Goal: Information Seeking & Learning: Find contact information

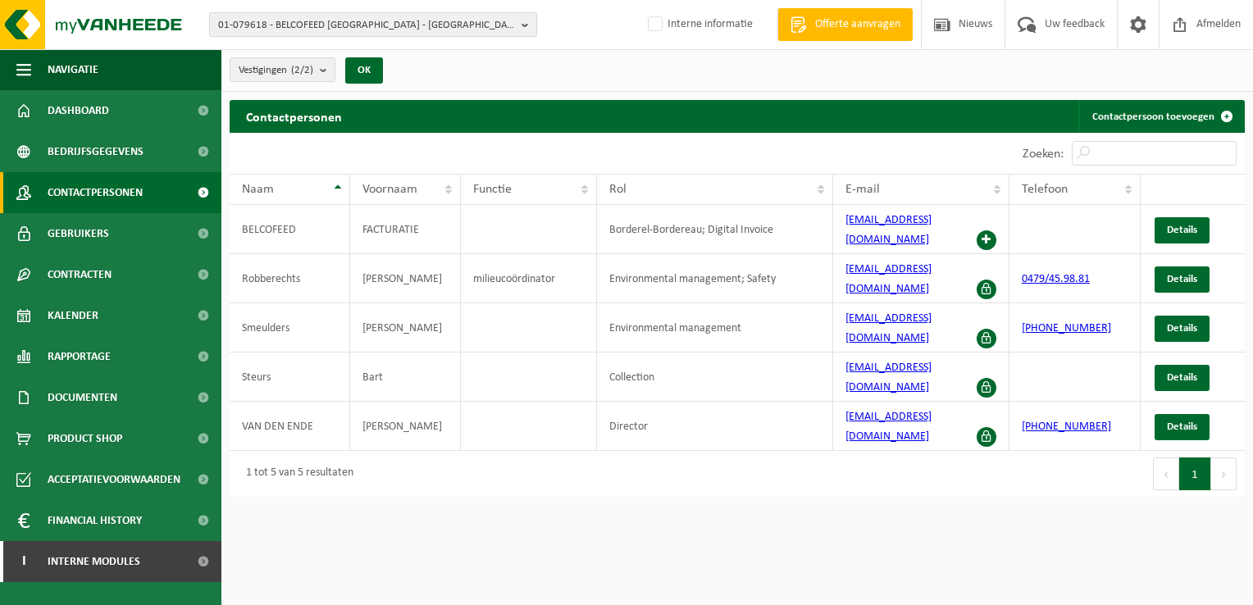
drag, startPoint x: 523, startPoint y: 22, endPoint x: 433, endPoint y: 18, distance: 90.3
click at [523, 22] on b "button" at bounding box center [529, 24] width 15 height 23
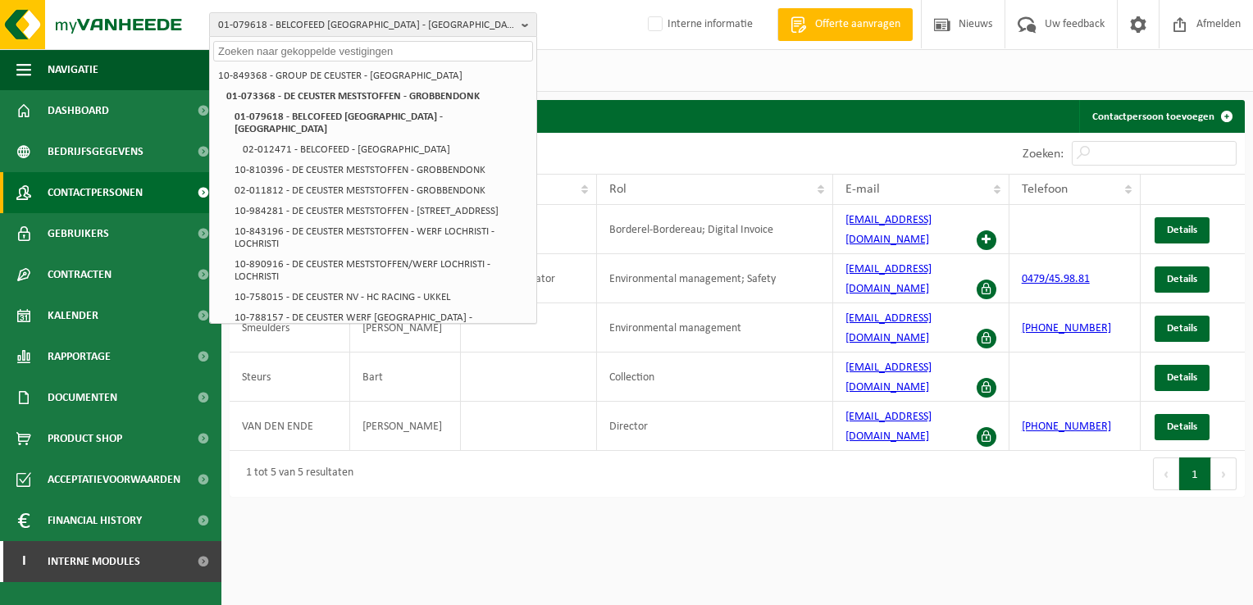
click at [295, 51] on input "text" at bounding box center [373, 51] width 320 height 21
paste input "10-790865"
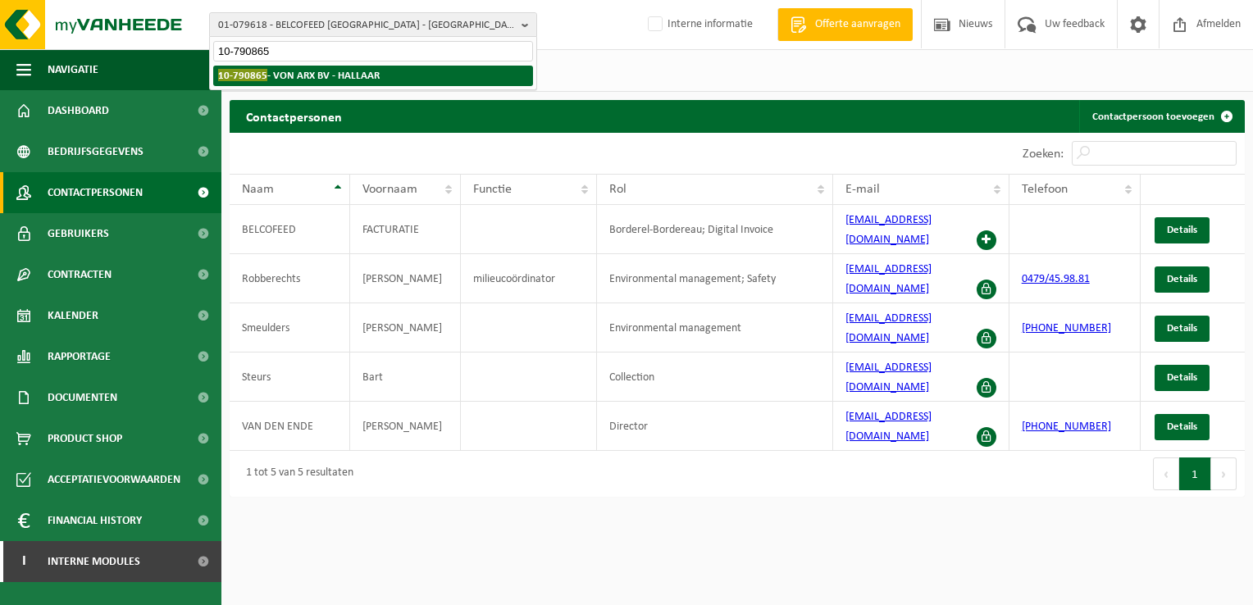
type input "10-790865"
click at [304, 70] on strong "10-790865 - VON ARX BV - HALLAAR" at bounding box center [299, 75] width 162 height 12
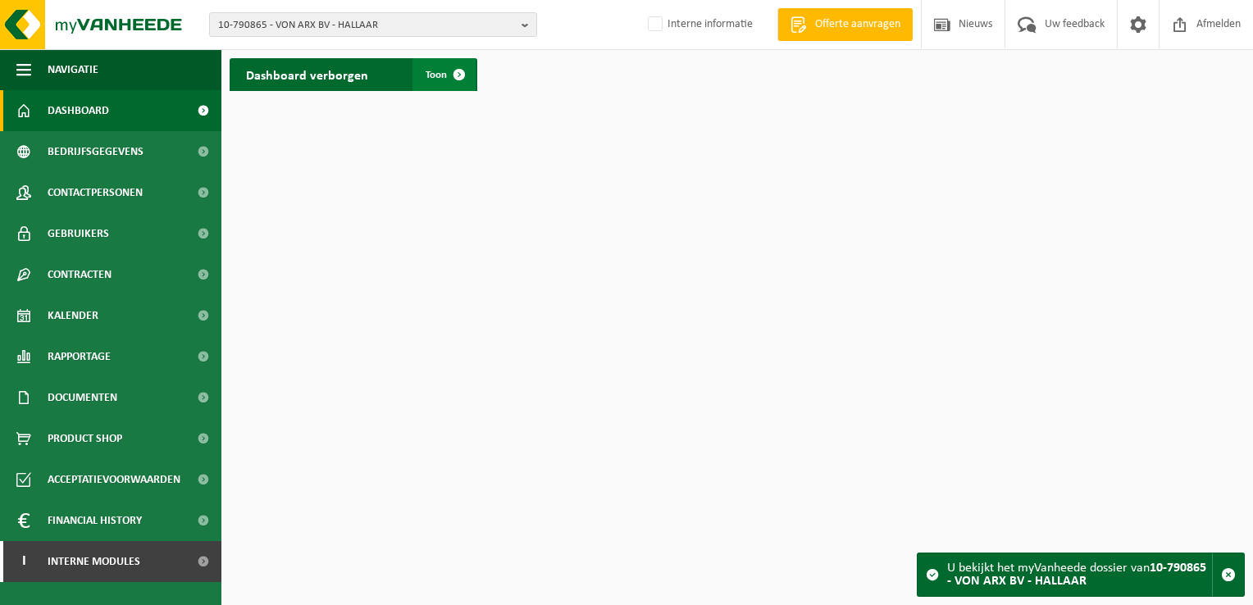
click at [468, 77] on span at bounding box center [459, 74] width 33 height 33
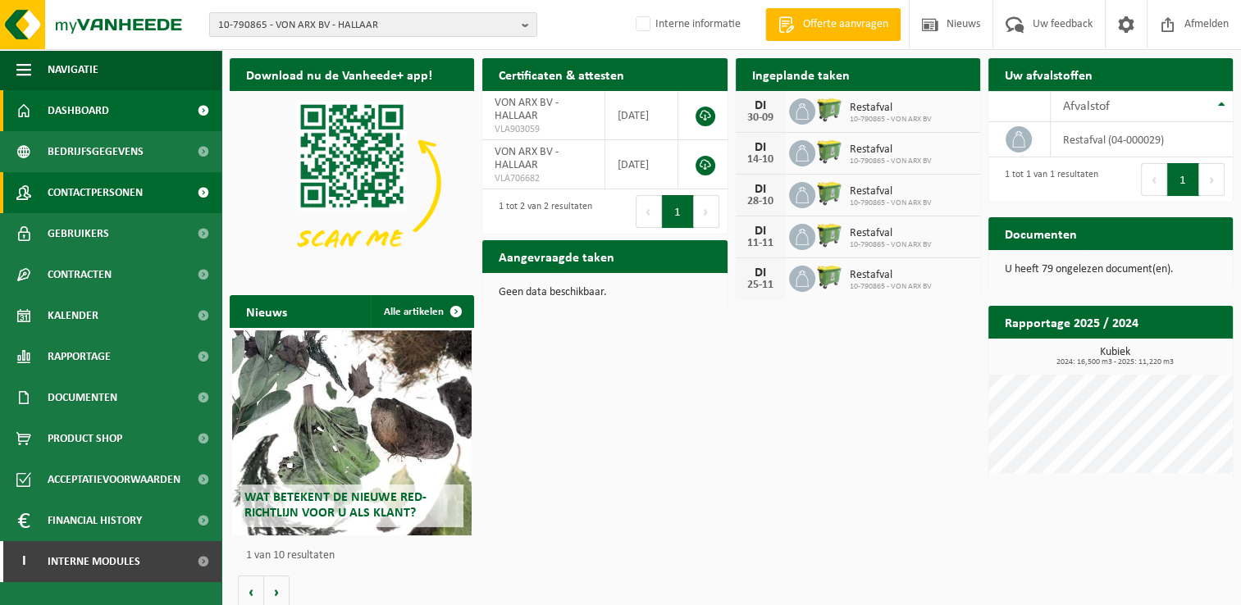
click at [138, 193] on span "Contactpersonen" at bounding box center [95, 192] width 95 height 41
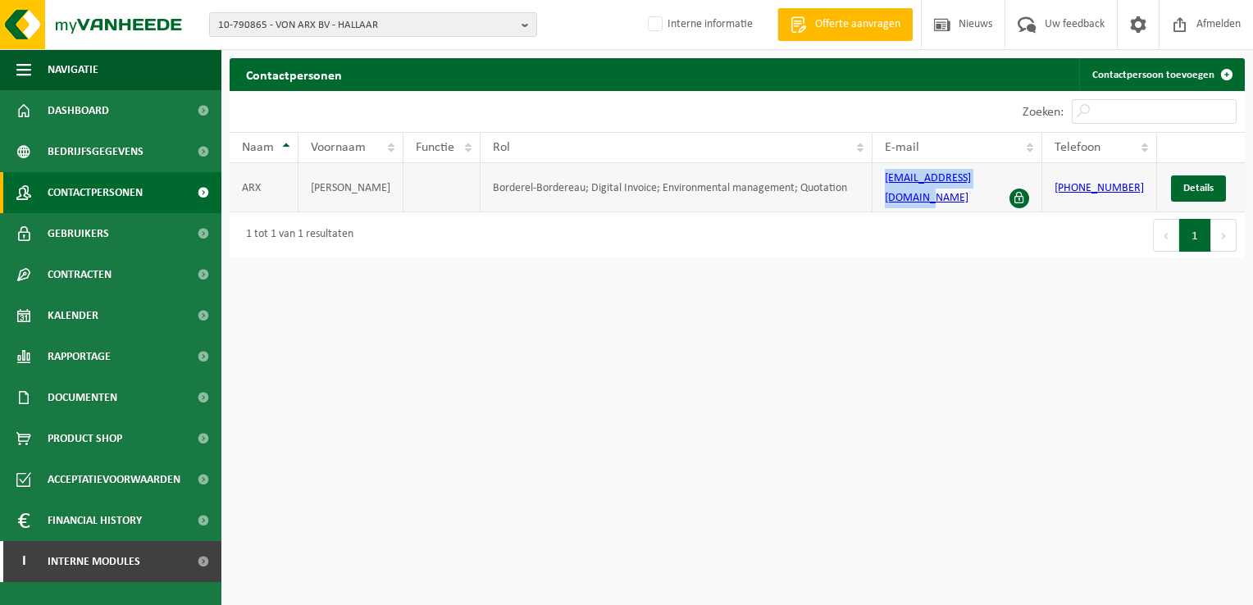
drag, startPoint x: 875, startPoint y: 193, endPoint x: 998, endPoint y: 185, distance: 123.3
click at [998, 185] on td "filip.von.arx@gmail.com" at bounding box center [958, 187] width 170 height 49
copy link "filip.von.arx@gmail.com"
click at [519, 26] on button "10-790865 - VON ARX BV - HALLAAR" at bounding box center [373, 24] width 328 height 25
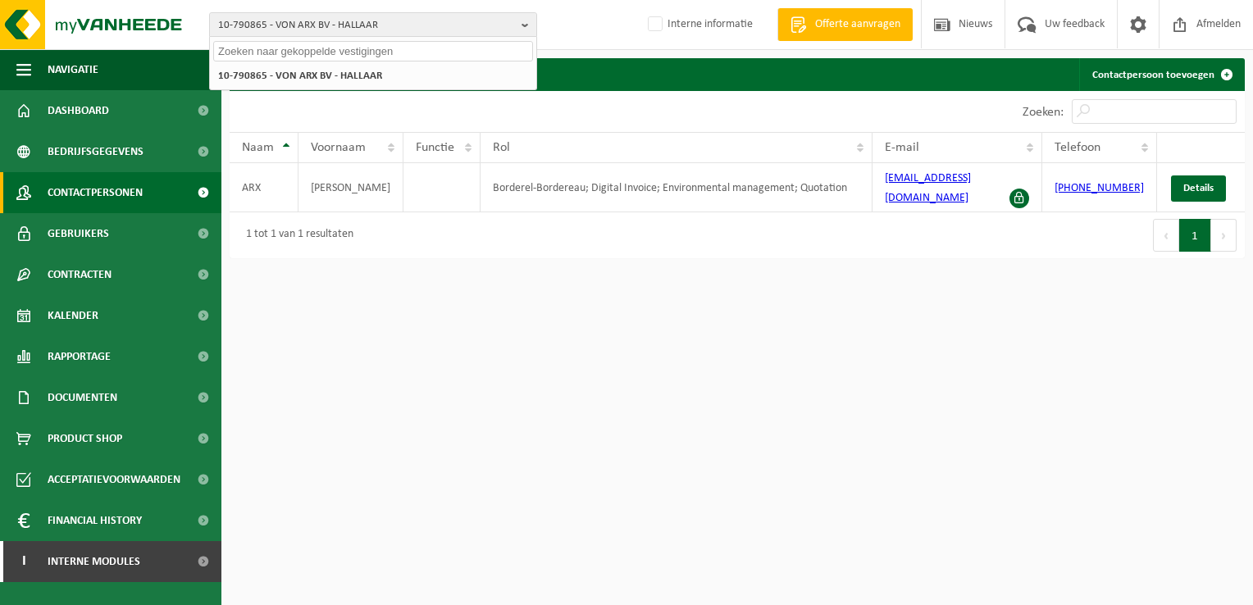
click at [299, 49] on input "text" at bounding box center [373, 51] width 320 height 21
paste input "10-744332"
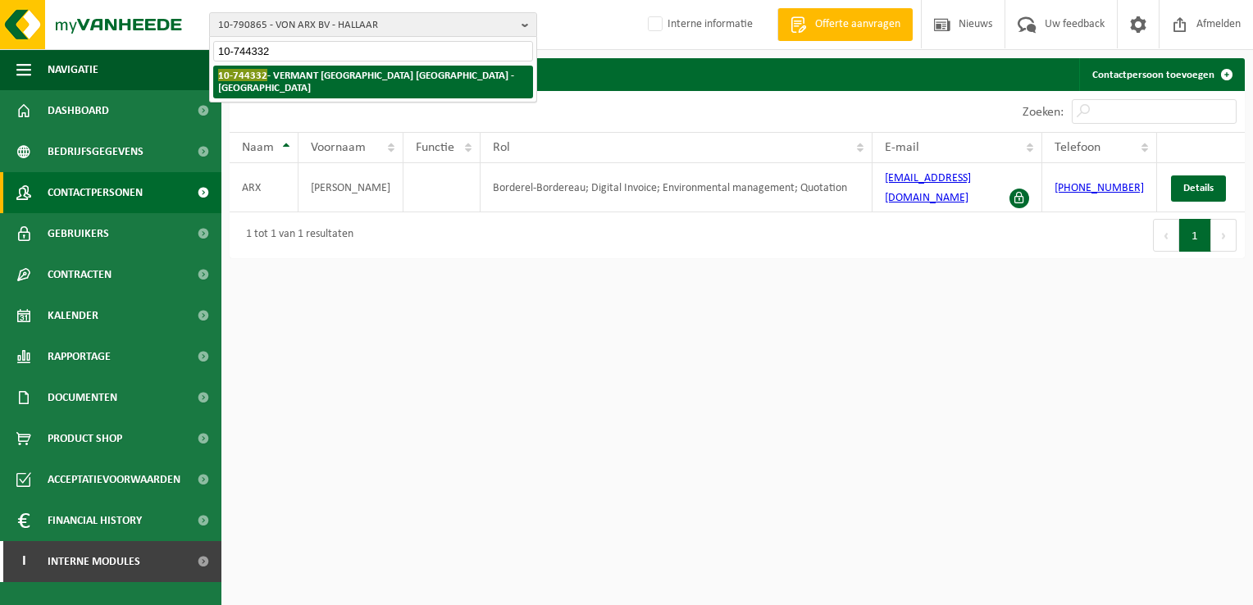
type input "10-744332"
click at [331, 76] on strong "10-744332 - VERMANT ANTWERPEN NV - MECHELEN" at bounding box center [366, 81] width 296 height 25
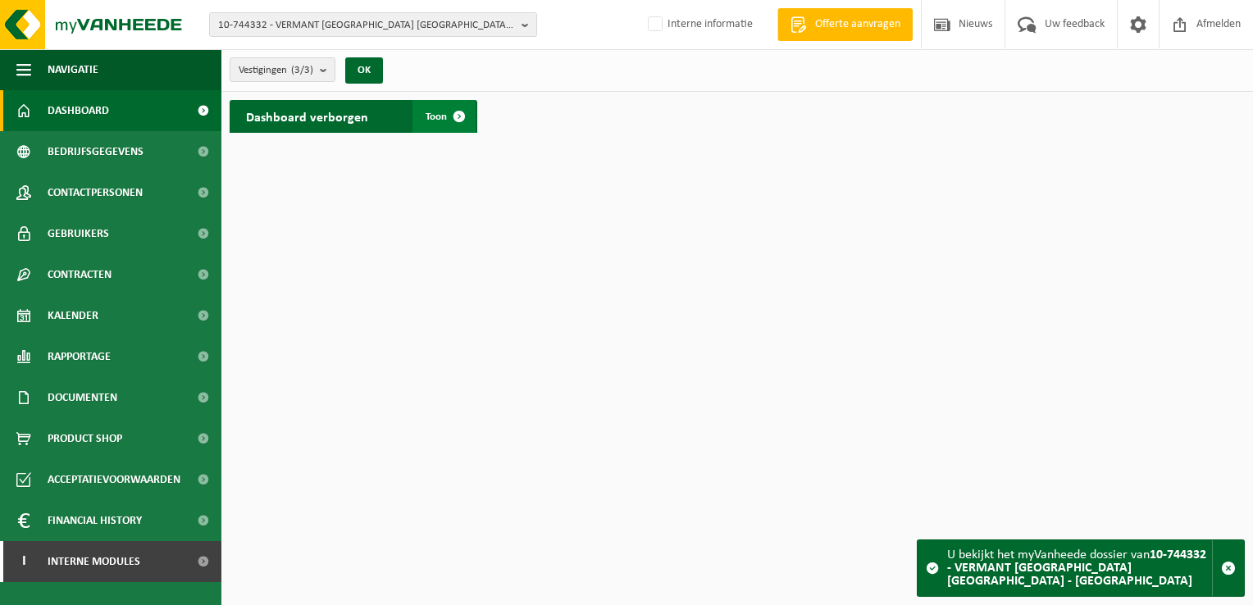
click at [468, 117] on span at bounding box center [459, 116] width 33 height 33
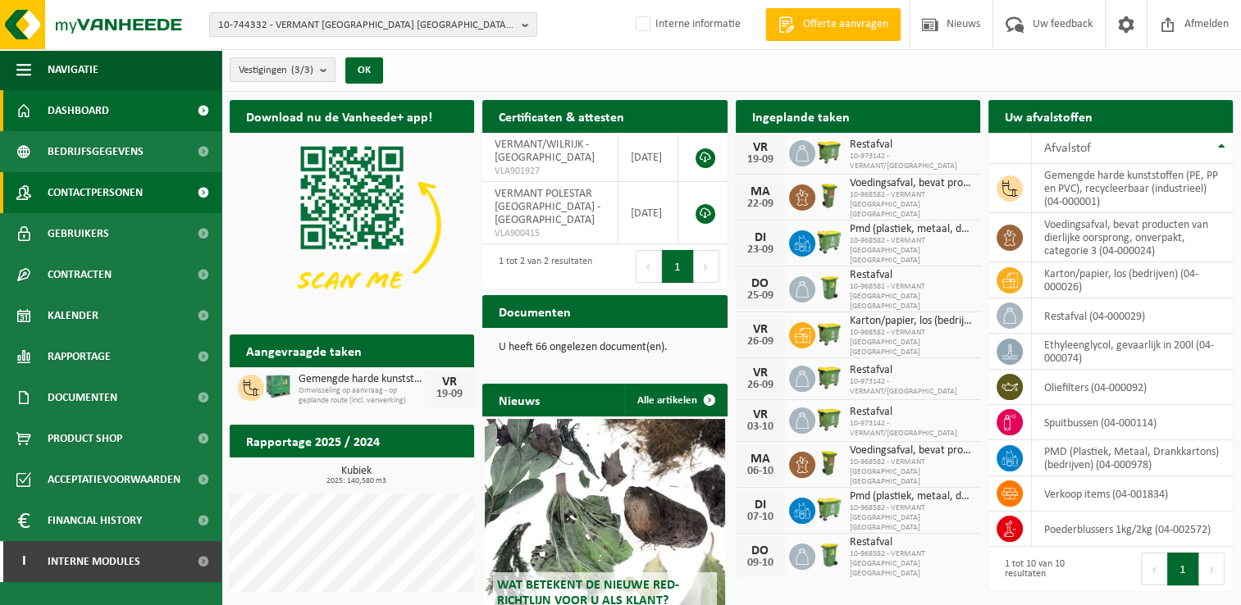
drag, startPoint x: 92, startPoint y: 197, endPoint x: 116, endPoint y: 204, distance: 25.7
click at [94, 197] on span "Contactpersonen" at bounding box center [95, 192] width 95 height 41
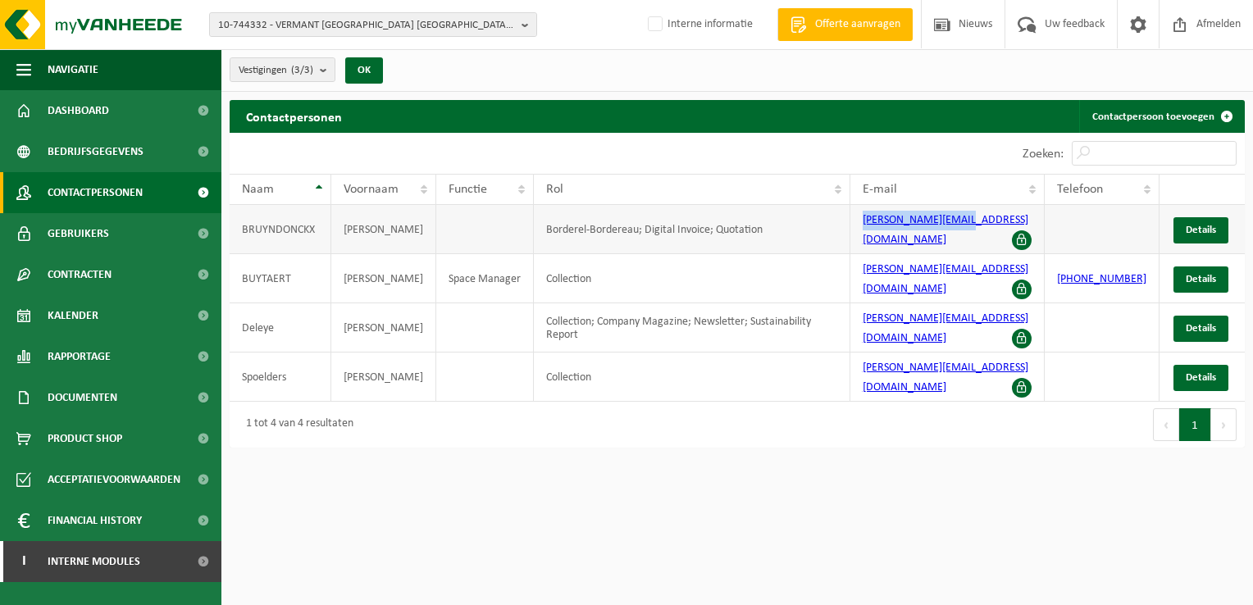
drag, startPoint x: 871, startPoint y: 230, endPoint x: 979, endPoint y: 219, distance: 108.8
click at [979, 219] on td "danielle@vermant.be" at bounding box center [948, 229] width 194 height 49
copy link "danielle@vermant.be"
click at [527, 25] on b "button" at bounding box center [529, 24] width 15 height 23
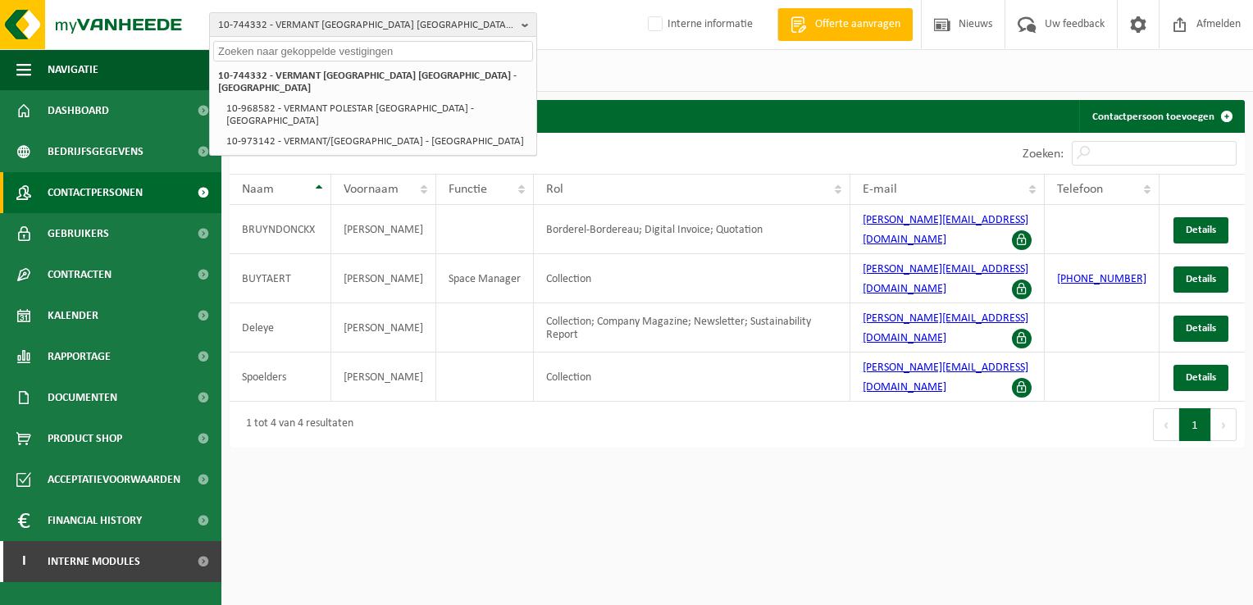
click at [261, 58] on input "text" at bounding box center [373, 51] width 320 height 21
click at [259, 51] on input "text" at bounding box center [373, 51] width 320 height 21
paste input "01-072907"
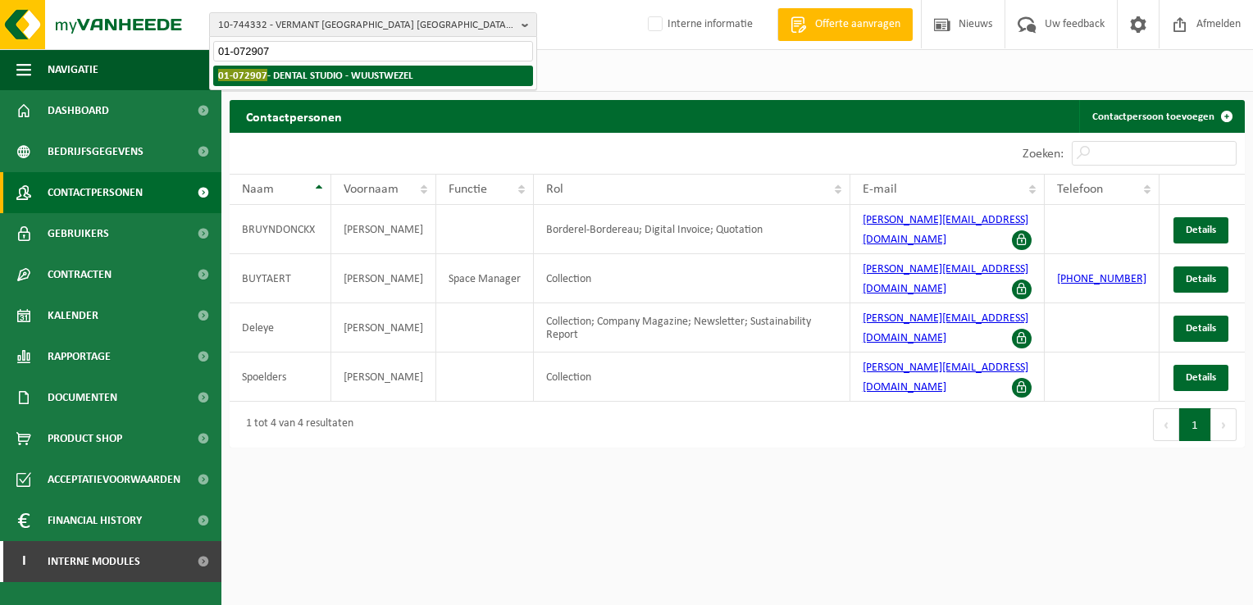
type input "01-072907"
click at [309, 72] on strong "01-072907 - DENTAL STUDIO - WUUSTWEZEL" at bounding box center [315, 75] width 195 height 12
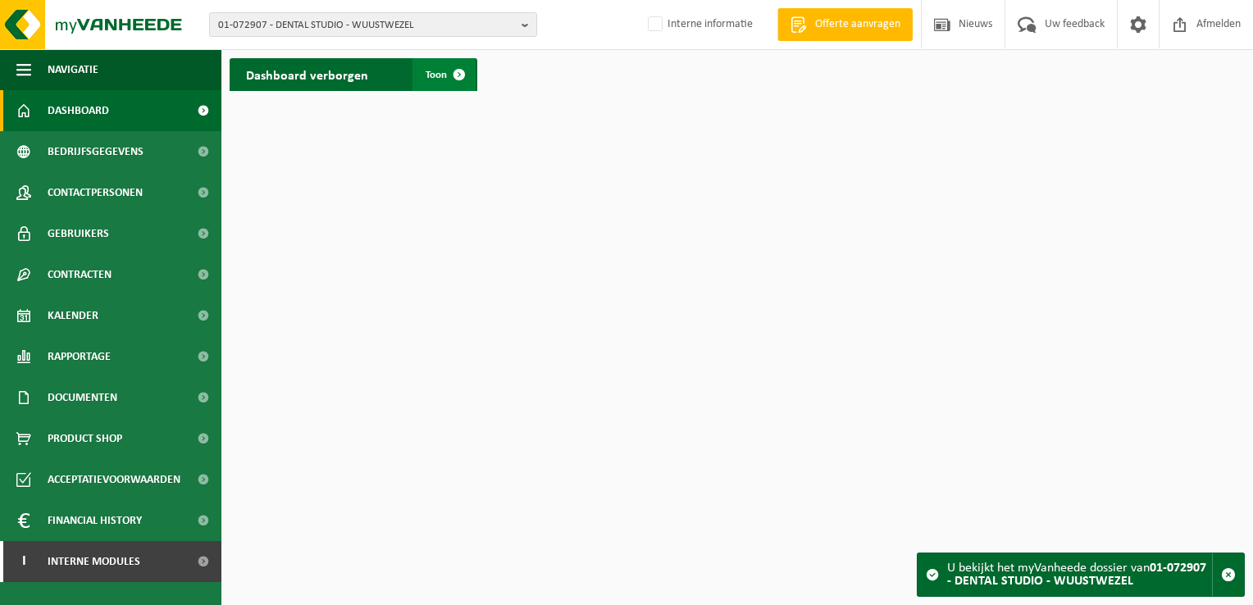
click at [459, 77] on span at bounding box center [459, 74] width 33 height 33
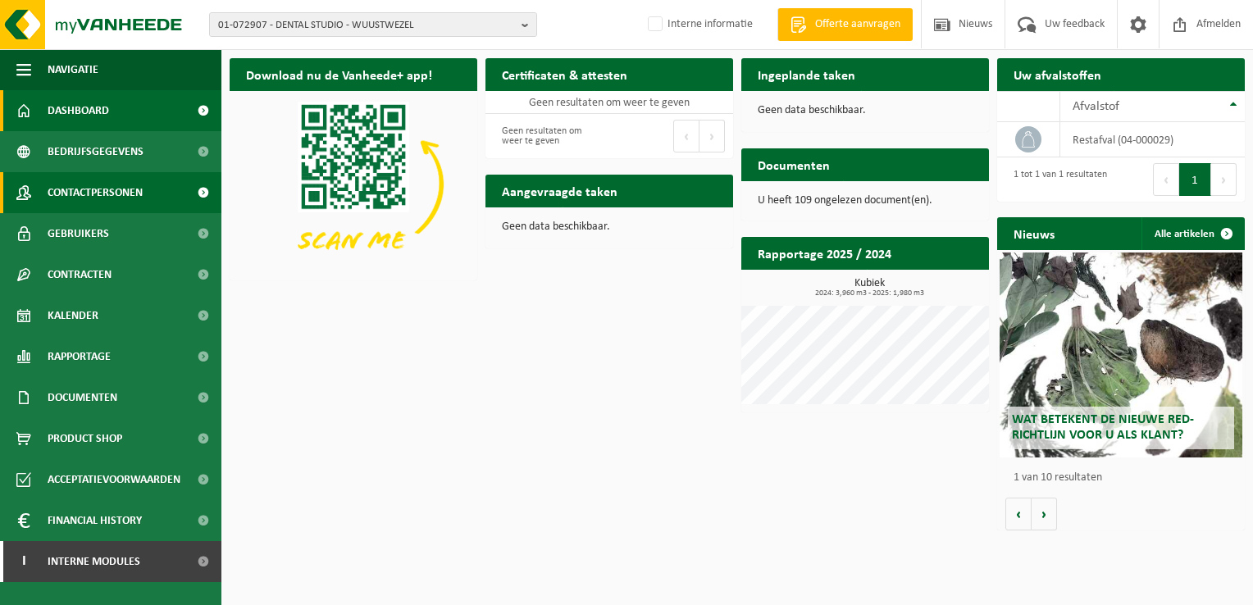
drag, startPoint x: 88, startPoint y: 190, endPoint x: 105, endPoint y: 191, distance: 17.2
click at [88, 191] on span "Contactpersonen" at bounding box center [95, 192] width 95 height 41
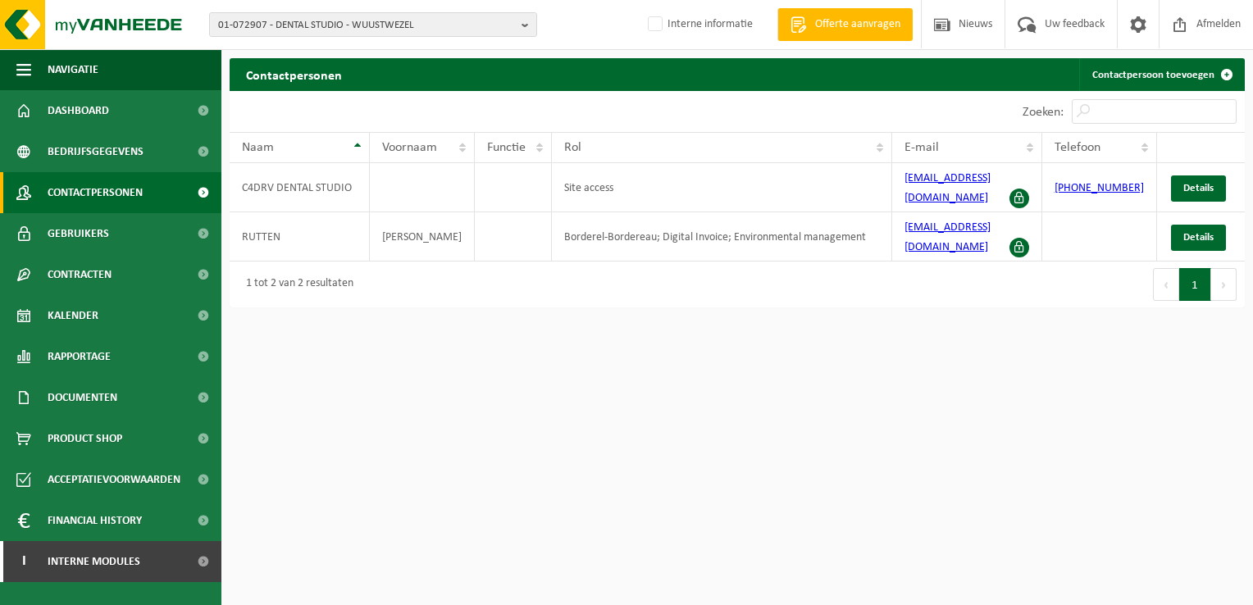
drag, startPoint x: 527, startPoint y: 21, endPoint x: 486, endPoint y: 38, distance: 45.2
click at [526, 22] on b "button" at bounding box center [529, 24] width 15 height 23
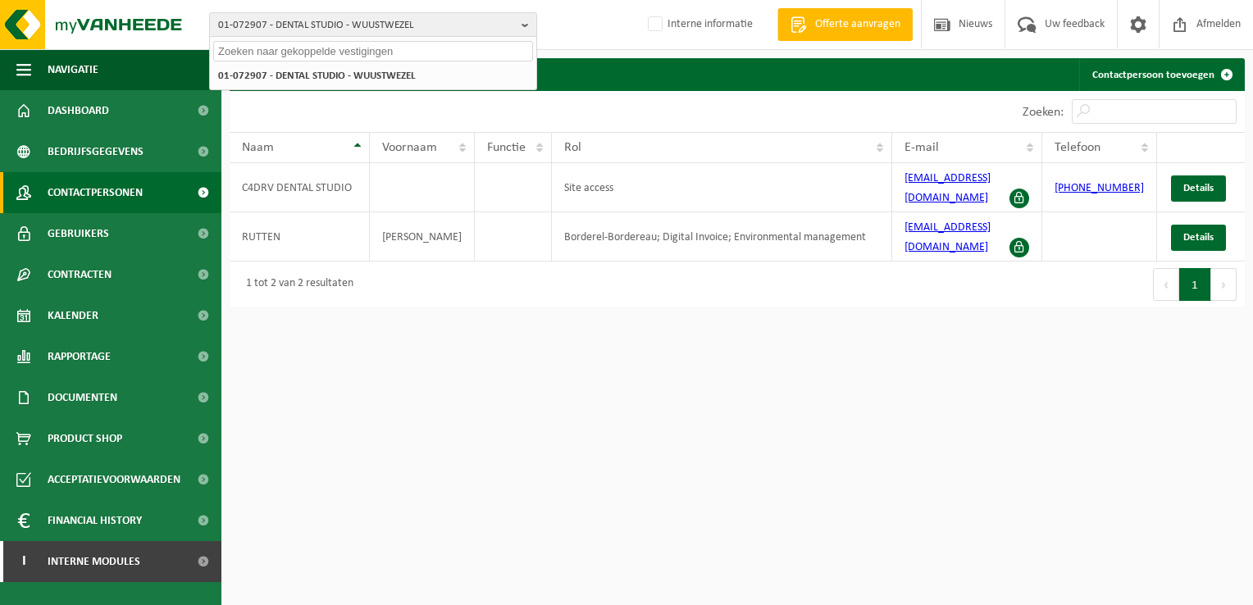
click at [282, 55] on input "text" at bounding box center [373, 51] width 320 height 21
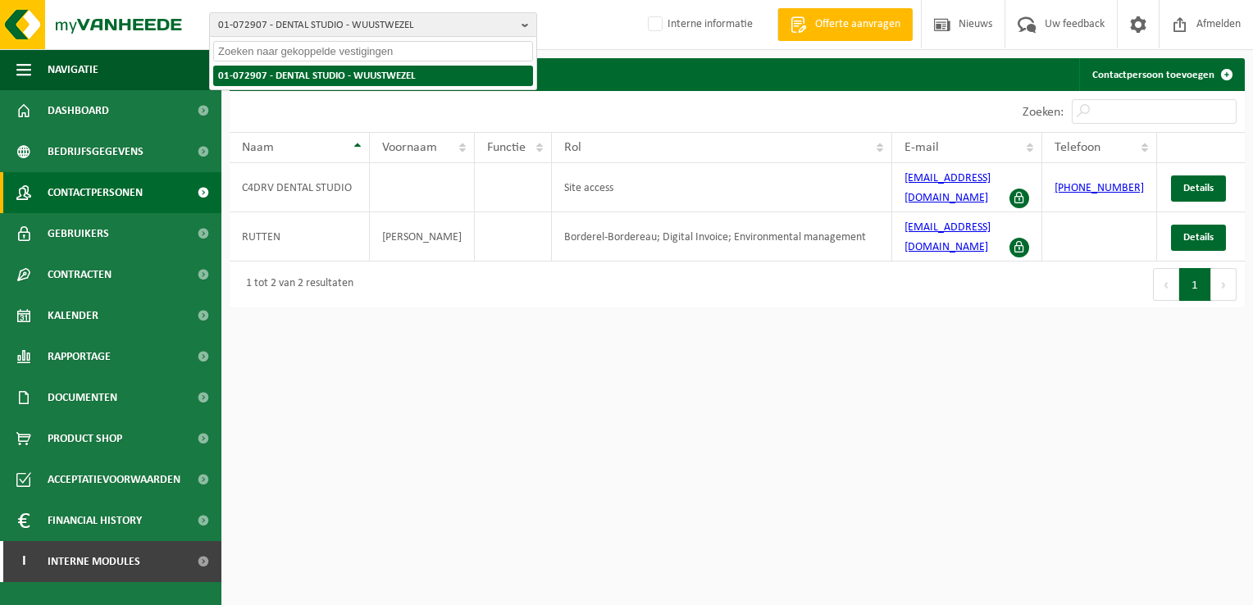
paste input "01-078032"
type input "01-078032"
drag, startPoint x: 310, startPoint y: 80, endPoint x: 422, endPoint y: 89, distance: 111.9
click at [311, 80] on strong "01-078032 - [PERSON_NAME]" at bounding box center [283, 75] width 130 height 12
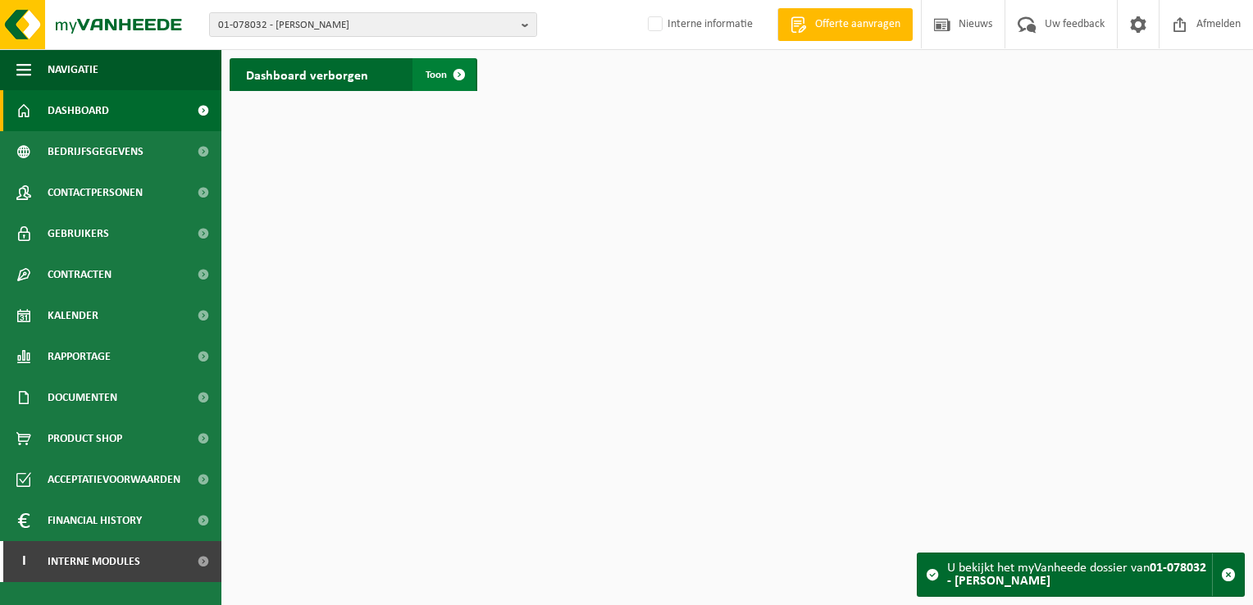
click at [465, 74] on span at bounding box center [459, 74] width 33 height 33
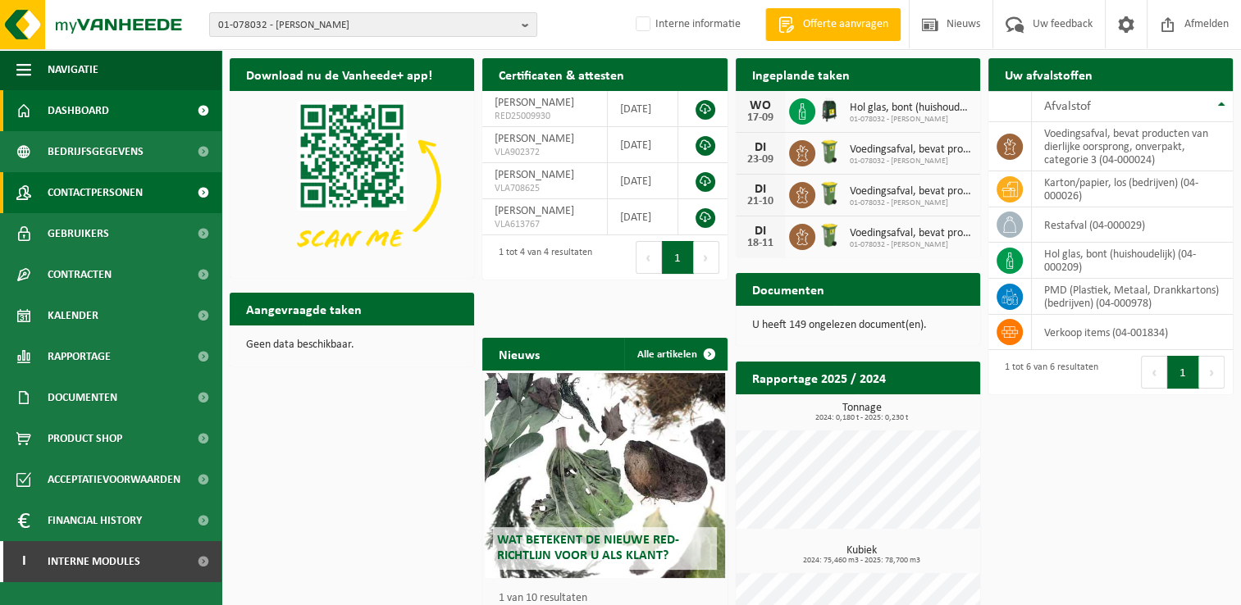
drag, startPoint x: 148, startPoint y: 199, endPoint x: 212, endPoint y: 198, distance: 64.0
click at [148, 198] on link "Contactpersonen" at bounding box center [110, 192] width 221 height 41
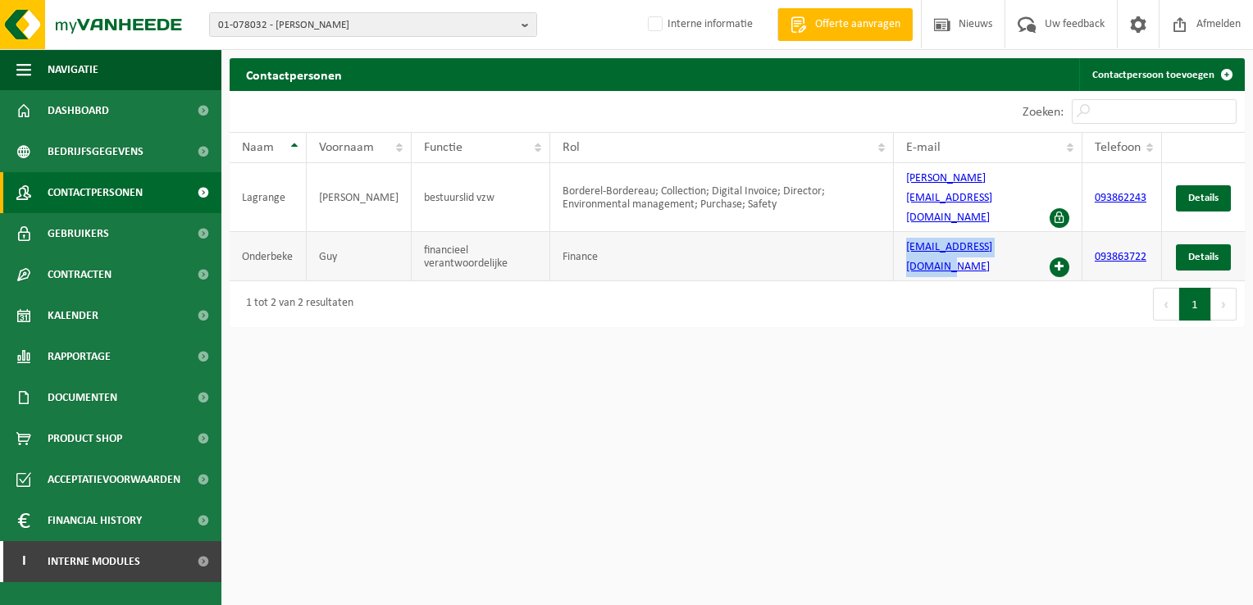
drag, startPoint x: 894, startPoint y: 238, endPoint x: 1030, endPoint y: 241, distance: 136.2
click at [1030, 241] on td "[EMAIL_ADDRESS][DOMAIN_NAME]" at bounding box center [988, 256] width 188 height 49
copy link "[EMAIL_ADDRESS][DOMAIN_NAME]"
